Goal: Check status: Check status

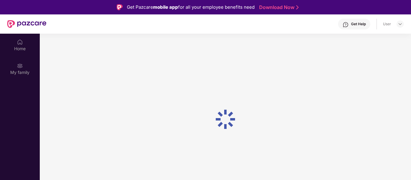
scroll to position [34, 0]
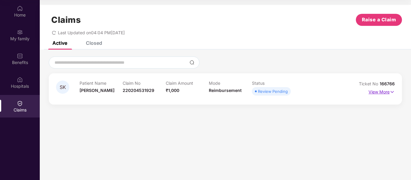
click at [386, 90] on p "View More" at bounding box center [381, 91] width 26 height 8
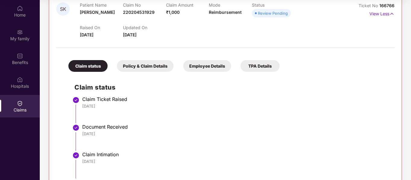
scroll to position [0, 0]
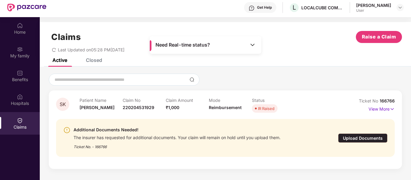
scroll to position [30, 0]
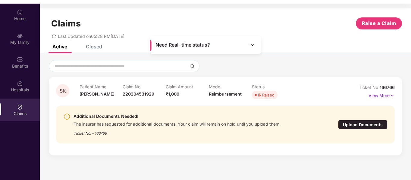
click at [251, 46] on img at bounding box center [252, 45] width 6 height 6
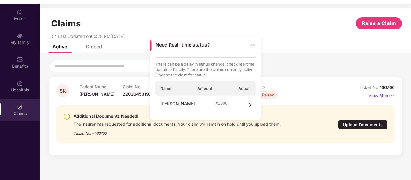
scroll to position [34, 0]
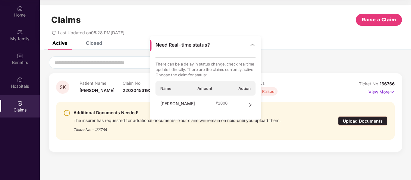
click at [251, 106] on icon "right" at bounding box center [250, 105] width 4 height 4
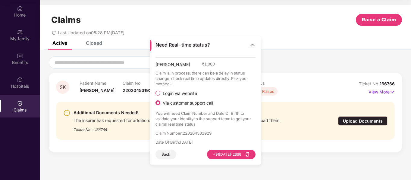
click at [254, 45] on img at bounding box center [252, 45] width 6 height 6
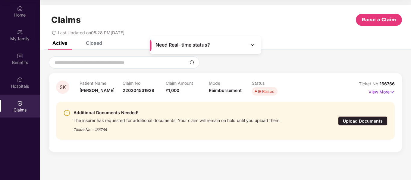
click at [96, 43] on div "Closed" at bounding box center [94, 43] width 16 height 6
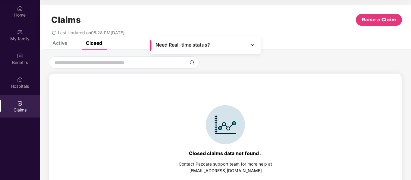
click at [62, 44] on div "Active" at bounding box center [59, 43] width 15 height 6
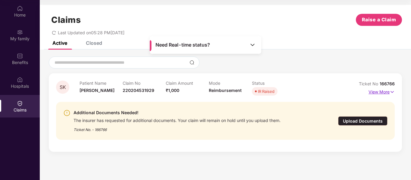
click at [392, 91] on img at bounding box center [391, 92] width 5 height 7
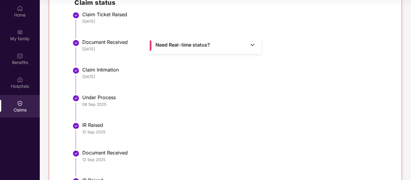
scroll to position [238, 0]
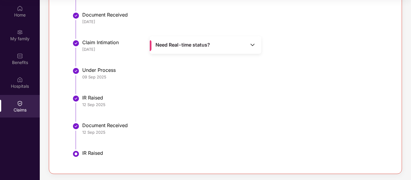
click at [252, 46] on img at bounding box center [252, 45] width 6 height 6
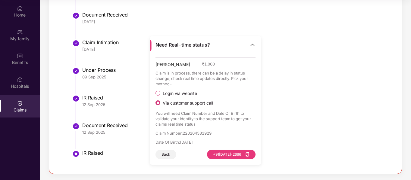
scroll to position [27, 0]
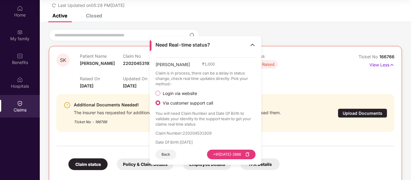
click at [305, 68] on div "Patient Name [PERSON_NAME] K Claim No 220204531929 Claim Amount ₹1,000 Mode Rei…" at bounding box center [209, 62] width 258 height 17
click at [251, 43] on img at bounding box center [252, 45] width 6 height 6
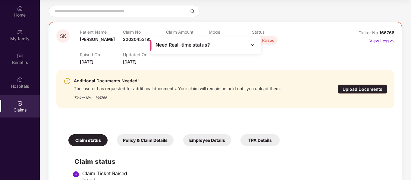
scroll to position [30, 0]
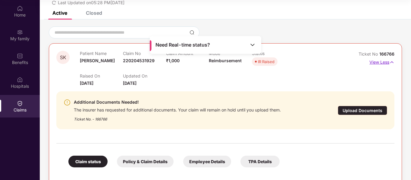
click at [383, 63] on p "View Less" at bounding box center [381, 61] width 25 height 8
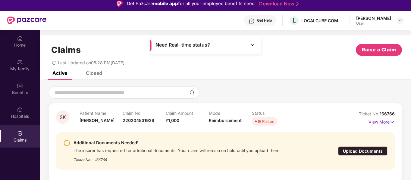
scroll to position [34, 0]
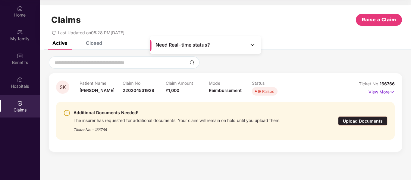
click at [191, 125] on div "Ticket No. - 166766" at bounding box center [176, 127] width 207 height 9
click at [175, 90] on span "₹1,000" at bounding box center [173, 90] width 14 height 5
click at [387, 92] on p "View More" at bounding box center [381, 91] width 26 height 8
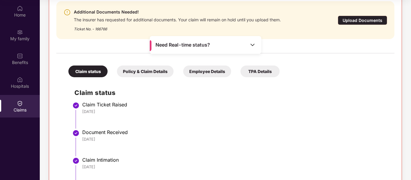
scroll to position [0, 0]
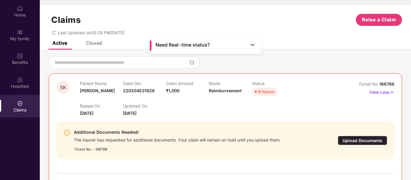
click at [89, 43] on div "Closed" at bounding box center [94, 43] width 16 height 6
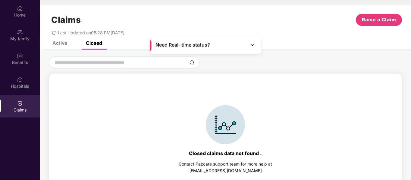
click at [61, 41] on div "Active" at bounding box center [59, 43] width 15 height 6
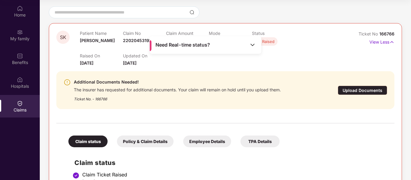
scroll to position [151, 0]
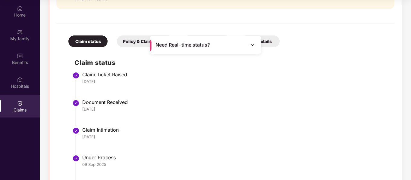
click at [105, 76] on div "Claim Ticket Raised" at bounding box center [235, 75] width 306 height 6
click at [255, 77] on div "Claim Ticket Raised" at bounding box center [235, 75] width 306 height 6
click at [131, 42] on div "Policy & Claim Details" at bounding box center [145, 42] width 57 height 12
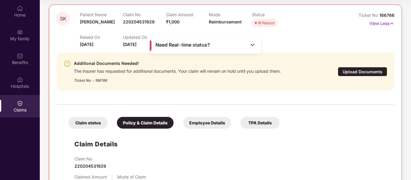
scroll to position [57, 0]
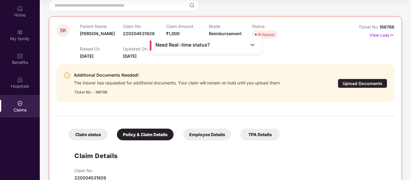
click at [95, 134] on div "Claim status" at bounding box center [87, 135] width 39 height 12
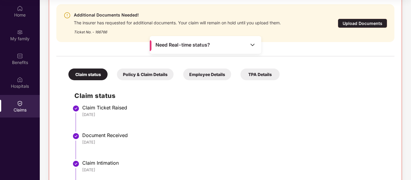
scroll to position [0, 0]
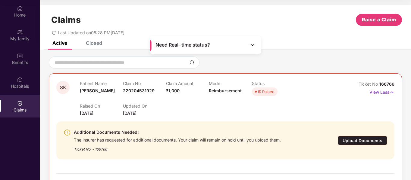
click at [181, 90] on div "Claim Amount ₹1,000" at bounding box center [187, 89] width 43 height 17
click at [379, 92] on p "View Less" at bounding box center [381, 92] width 25 height 8
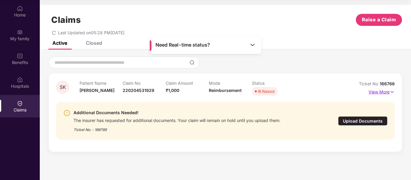
click at [392, 91] on img at bounding box center [391, 92] width 5 height 7
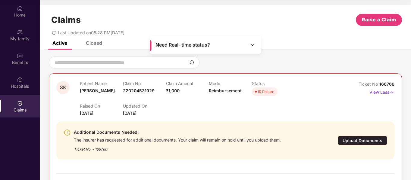
click at [173, 91] on span "₹1,000" at bounding box center [173, 90] width 14 height 5
click at [94, 45] on div "Closed" at bounding box center [94, 43] width 16 height 6
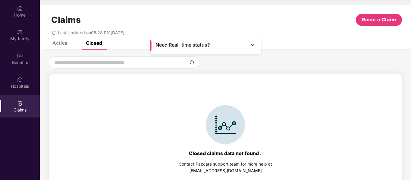
click at [64, 42] on div "Active" at bounding box center [59, 43] width 15 height 6
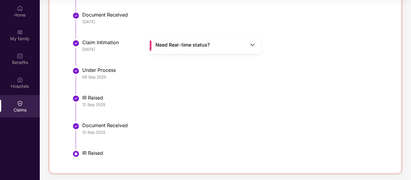
scroll to position [208, 0]
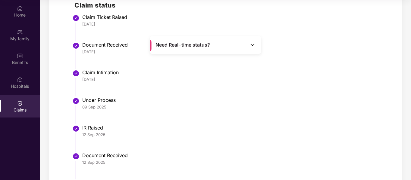
click at [91, 15] on div "Claim Ticket Raised" at bounding box center [235, 17] width 306 height 6
click at [98, 27] on div "[DATE]" at bounding box center [235, 23] width 306 height 5
click at [100, 23] on div "[DATE]" at bounding box center [235, 23] width 306 height 5
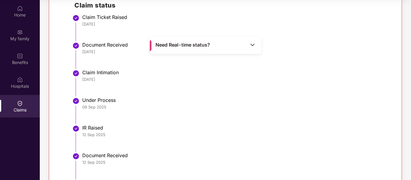
click at [100, 23] on div "[DATE]" at bounding box center [235, 23] width 306 height 5
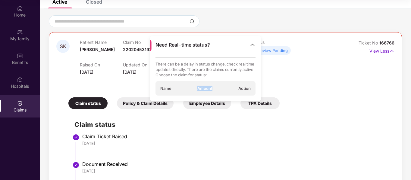
scroll to position [40, 0]
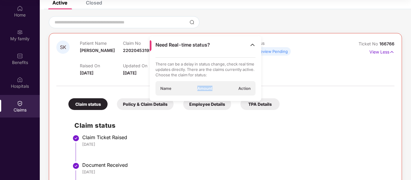
click at [255, 43] on img at bounding box center [252, 45] width 6 height 6
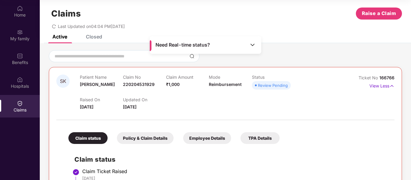
scroll to position [0, 0]
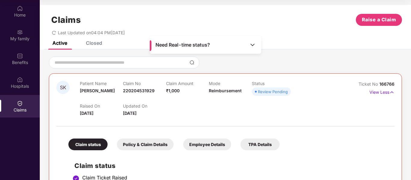
click at [178, 91] on span "₹1,000" at bounding box center [173, 90] width 14 height 5
click at [177, 92] on span "₹1,000" at bounding box center [173, 90] width 14 height 5
click at [195, 110] on div "Raised On 19 Aug 2025 Updated On 12 Sept 2025" at bounding box center [209, 107] width 258 height 19
click at [180, 89] on div "Claim Amount ₹1,000" at bounding box center [187, 89] width 43 height 17
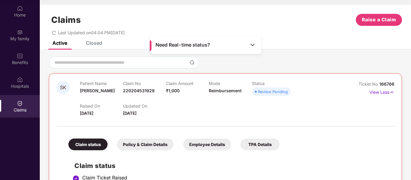
click at [184, 90] on div "Claim Amount ₹1,000" at bounding box center [187, 89] width 43 height 17
click at [62, 42] on div "Active" at bounding box center [59, 43] width 15 height 6
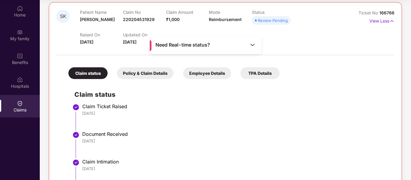
scroll to position [90, 0]
